Goal: Information Seeking & Learning: Learn about a topic

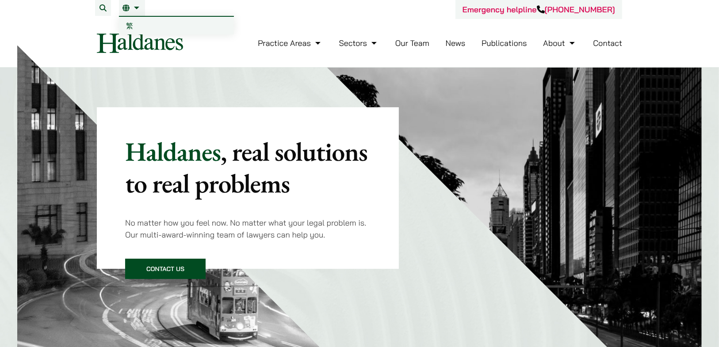
click at [126, 25] on span "繁" at bounding box center [129, 25] width 7 height 9
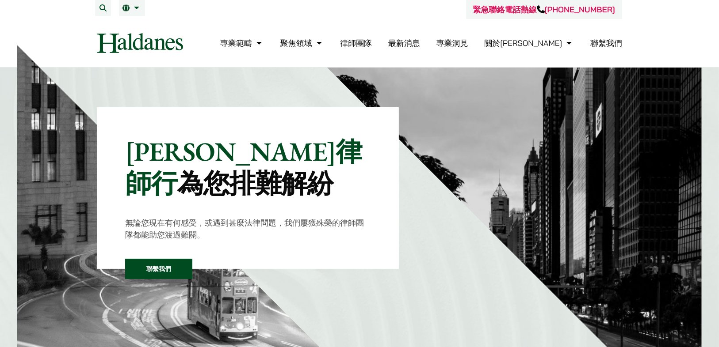
click at [372, 45] on link "律師團隊" at bounding box center [356, 43] width 32 height 10
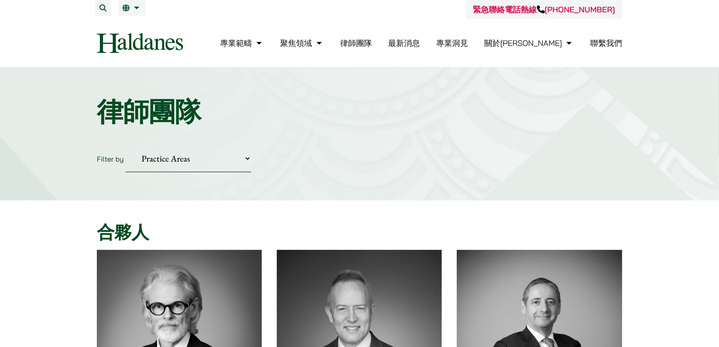
click at [244, 157] on select "Practice Areas 傳媒、娛樂及體育事務 公司及商業業務 刑事辯護 反壟斷和競爭法 婚姻及家事法 欺詐、資產追踪和追討 民事訴訟及爭議解決 物業及物…" at bounding box center [189, 158] width 126 height 27
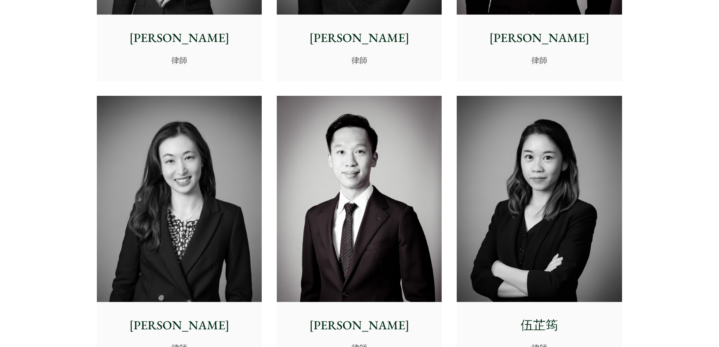
scroll to position [2812, 0]
click at [150, 164] on img at bounding box center [179, 199] width 165 height 206
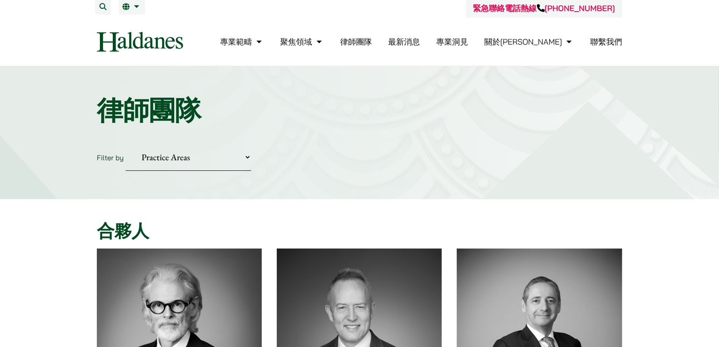
scroll to position [0, 0]
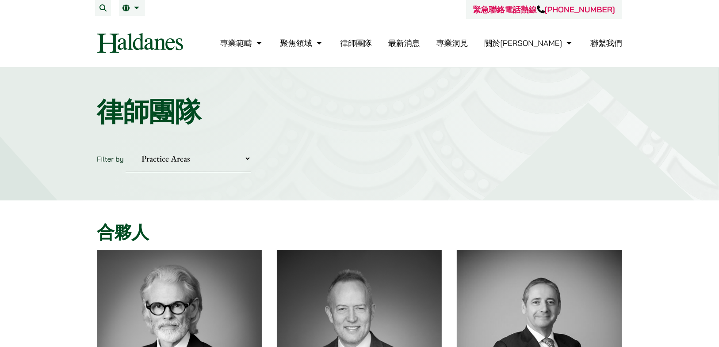
click at [372, 45] on link "律師團隊" at bounding box center [356, 43] width 32 height 10
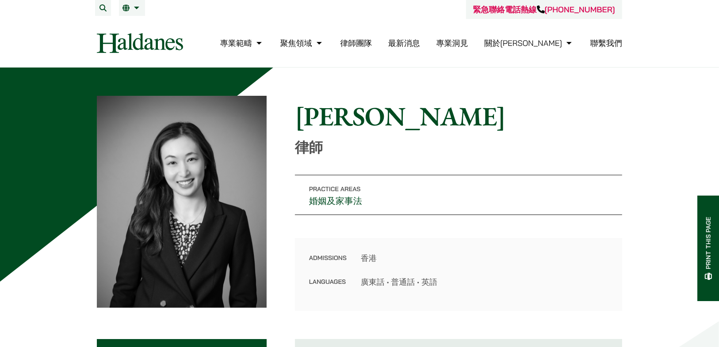
click at [187, 171] on img at bounding box center [182, 202] width 170 height 212
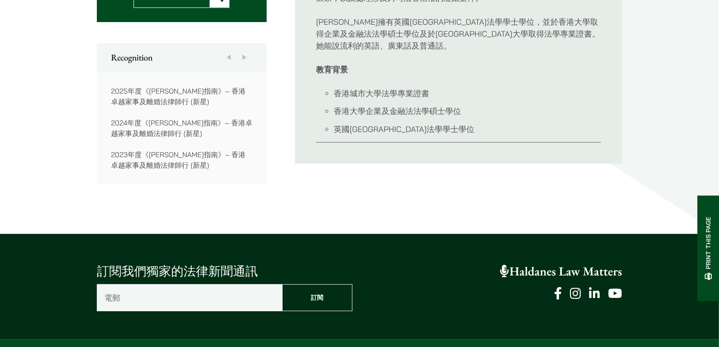
scroll to position [459, 0]
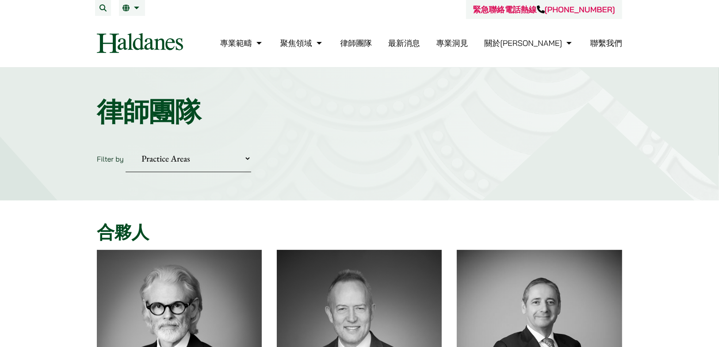
click at [241, 158] on select "Practice Areas 傳媒、娛樂及體育事務 公司及商業業務 刑事辯護 反壟斷和競爭法 婚姻及家事法 欺詐、資產追踪和追討 民事訴訟及爭議解決 物業及物…" at bounding box center [189, 158] width 126 height 27
select select "securities-regulatory-disciplinary-matters-tc"
click at [126, 145] on select "Practice Areas 傳媒、娛樂及體育事務 公司及商業業務 刑事辯護 反壟斷和競爭法 婚姻及家事法 欺詐、資產追踪和追討 民事訴訟及爭議解決 物業及物…" at bounding box center [189, 158] width 126 height 27
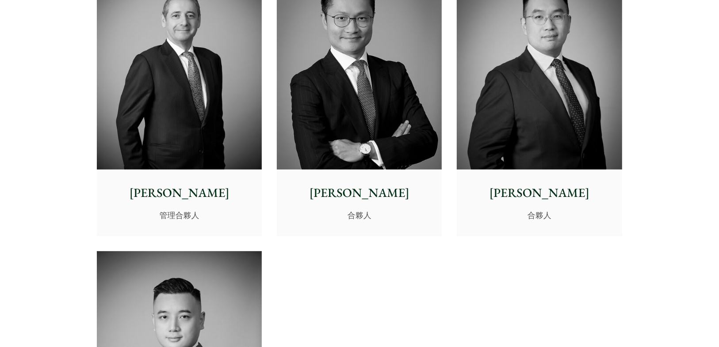
scroll to position [318, 0]
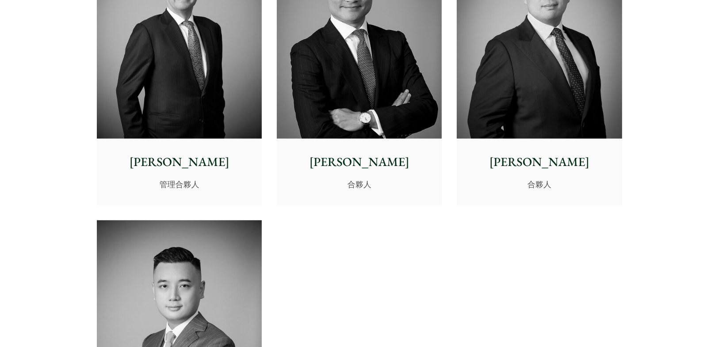
click at [362, 83] on img at bounding box center [359, 35] width 165 height 206
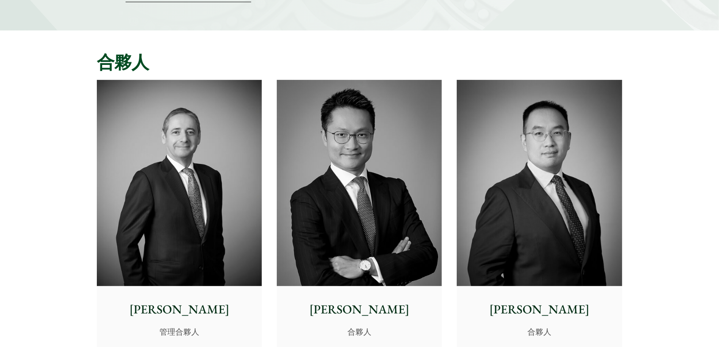
scroll to position [141, 0]
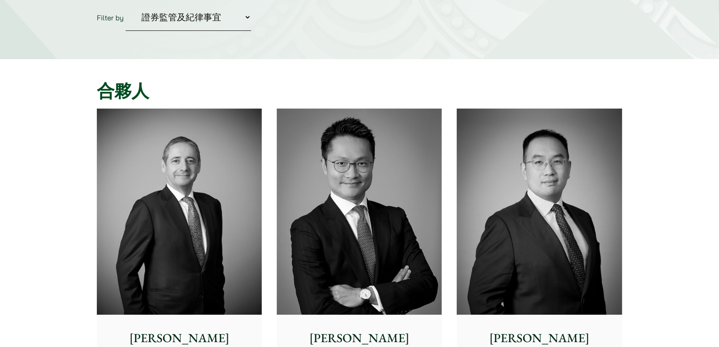
click at [555, 213] on img at bounding box center [539, 212] width 165 height 206
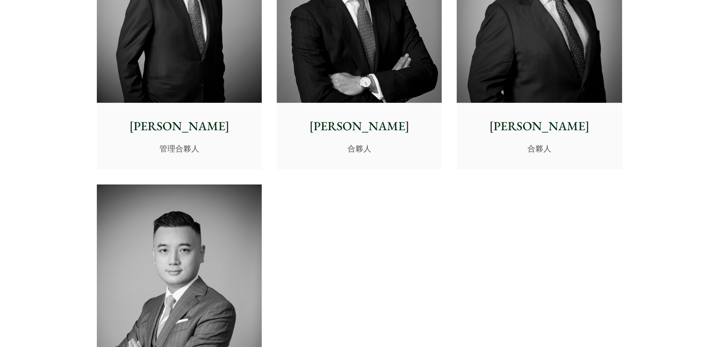
scroll to position [354, 0]
click at [213, 222] on img at bounding box center [179, 288] width 165 height 206
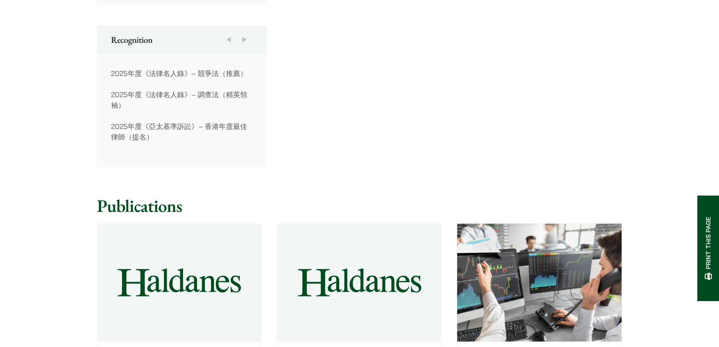
scroll to position [706, 0]
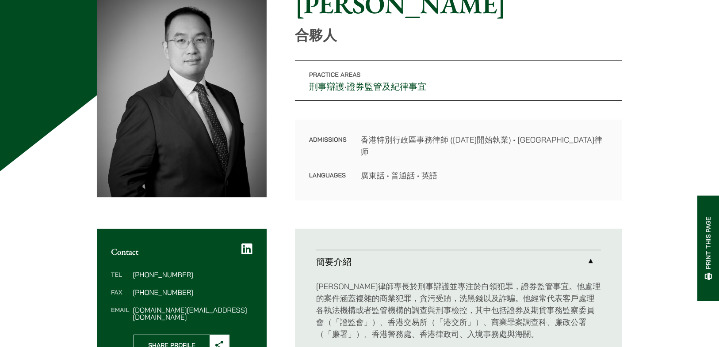
scroll to position [106, 0]
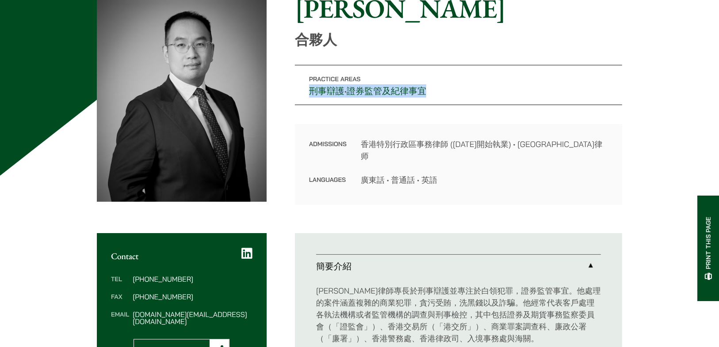
drag, startPoint x: 299, startPoint y: 96, endPoint x: 489, endPoint y: 95, distance: 189.6
click at [484, 95] on p "Practice Areas 刑事辯護 • 證券監管及紀律事宜" at bounding box center [458, 85] width 327 height 40
click at [534, 95] on p "Practice Areas 刑事辯護 • 證券監管及紀律事宜" at bounding box center [458, 85] width 327 height 40
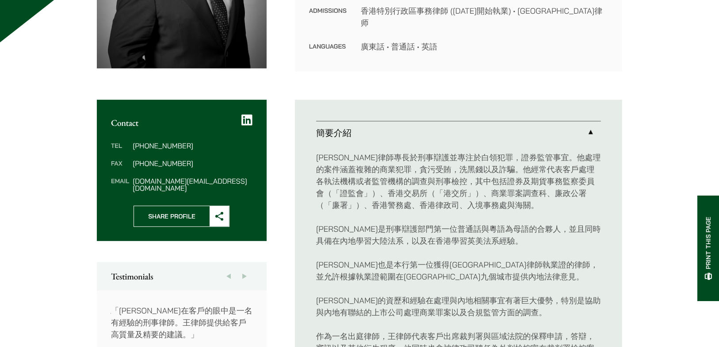
scroll to position [318, 0]
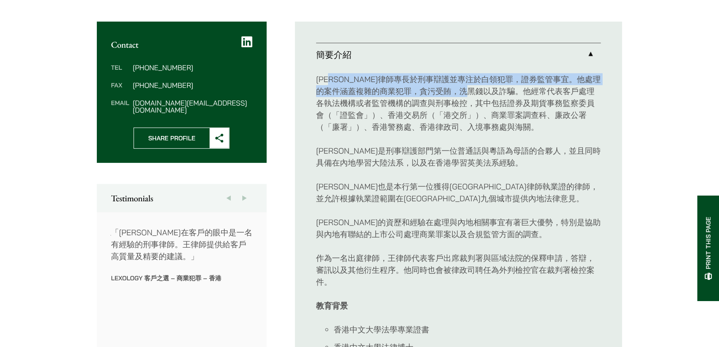
drag, startPoint x: 378, startPoint y: 82, endPoint x: 549, endPoint y: 89, distance: 170.8
click at [538, 88] on p "王宇律師專長於刑事辯護並專注於白領犯罪，證券監管事宜。他處理的案件涵蓋複雜的商業犯罪，貪污受賄，洗黑錢以及詐騙。他經常代表客戶處理各執法機構或者監管機構的調查…" at bounding box center [458, 103] width 285 height 60
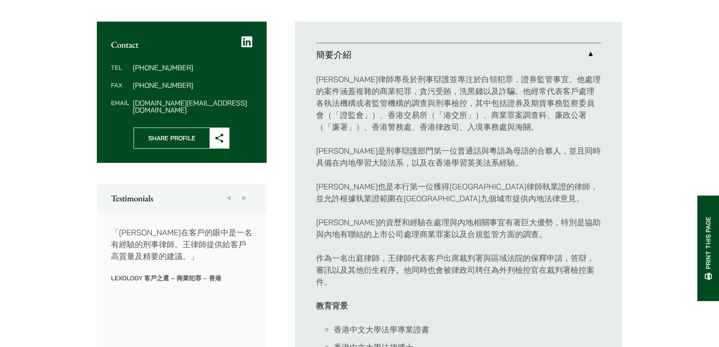
click at [525, 131] on p "王宇律師專長於刑事辯護並專注於白領犯罪，證券監管事宜。他處理的案件涵蓋複雜的商業犯罪，貪污受賄，洗黑錢以及詐騙。他經常代表客戶處理各執法機構或者監管機構的調查…" at bounding box center [458, 103] width 285 height 60
